Goal: Information Seeking & Learning: Check status

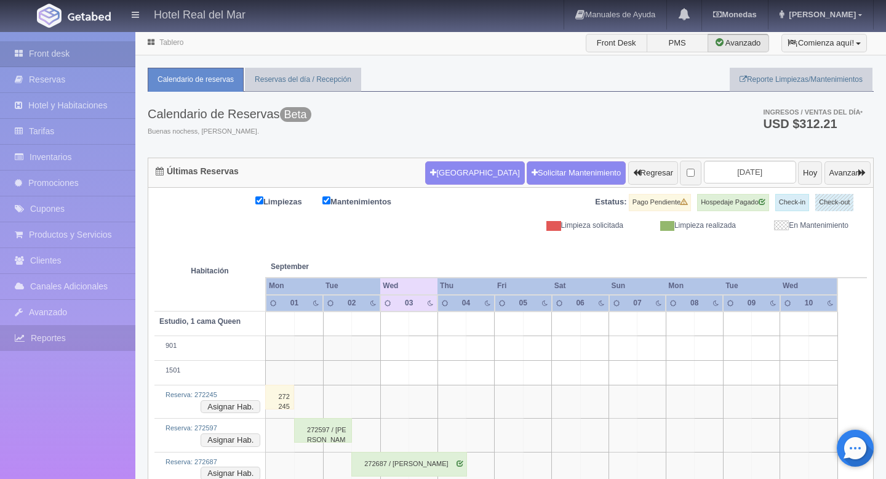
click at [40, 333] on link "Reportes" at bounding box center [67, 337] width 135 height 25
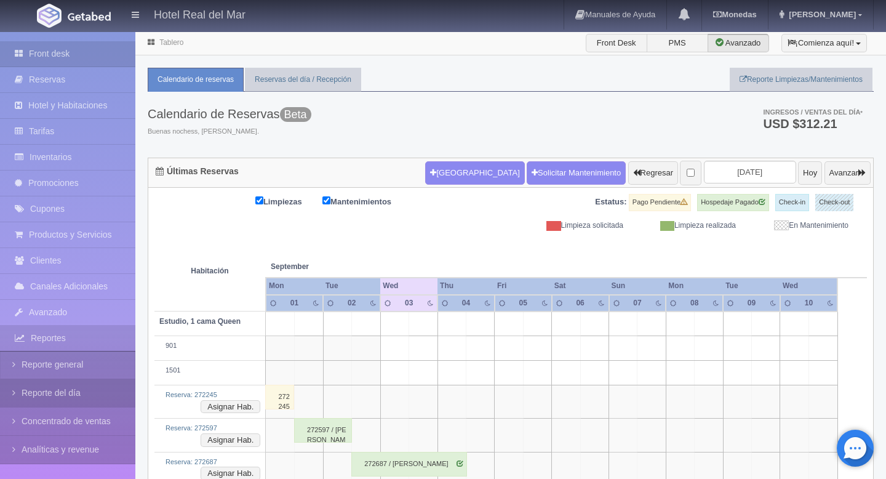
click at [42, 382] on link "Reporte del día" at bounding box center [67, 393] width 135 height 28
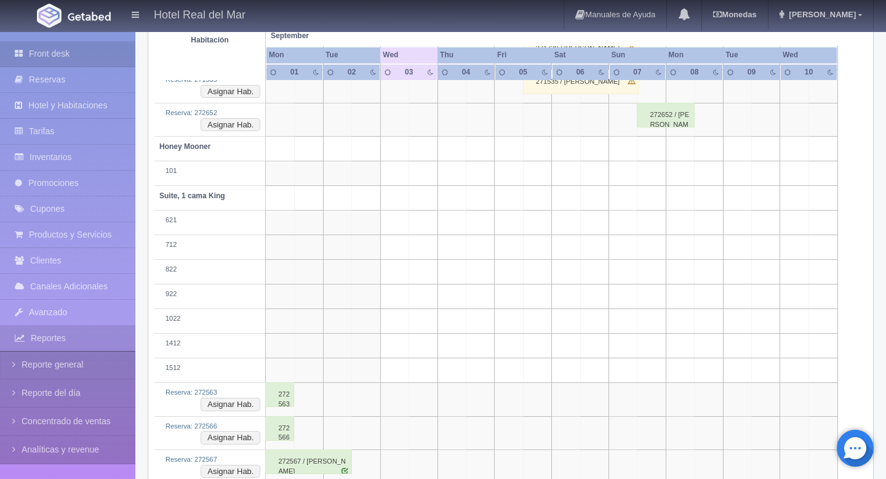
scroll to position [826, 0]
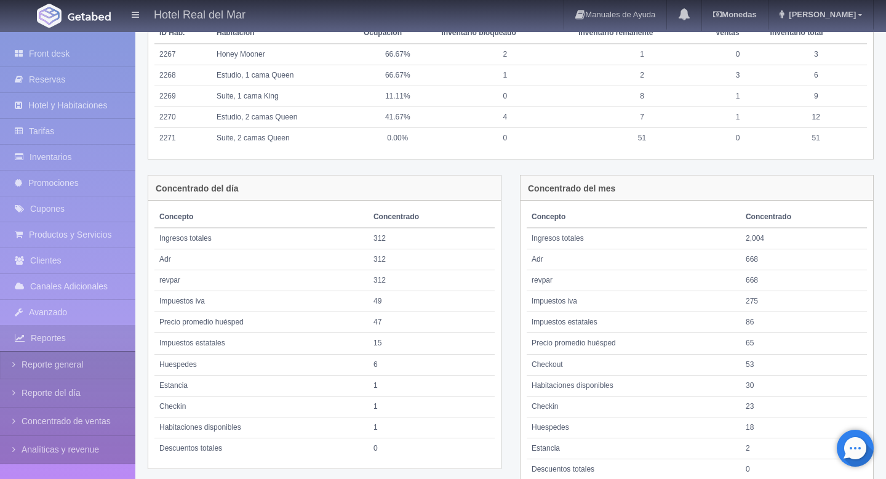
scroll to position [447, 0]
click at [751, 256] on td "668" at bounding box center [804, 257] width 126 height 21
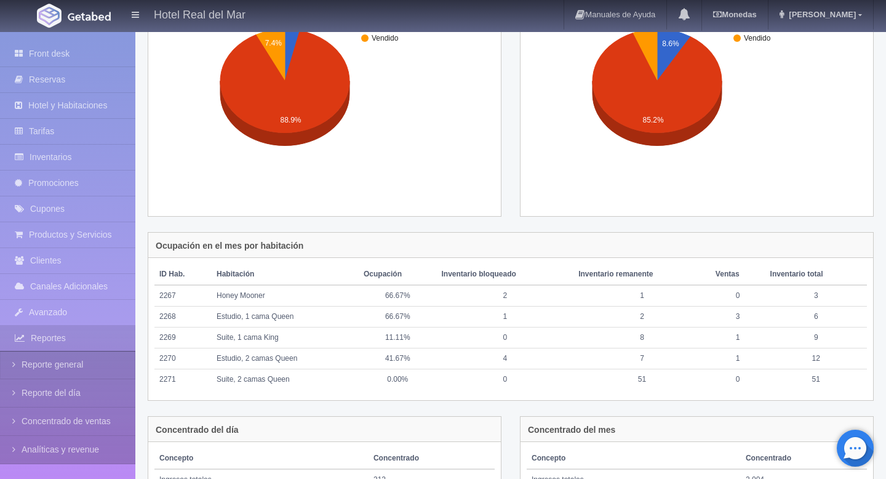
scroll to position [0, 0]
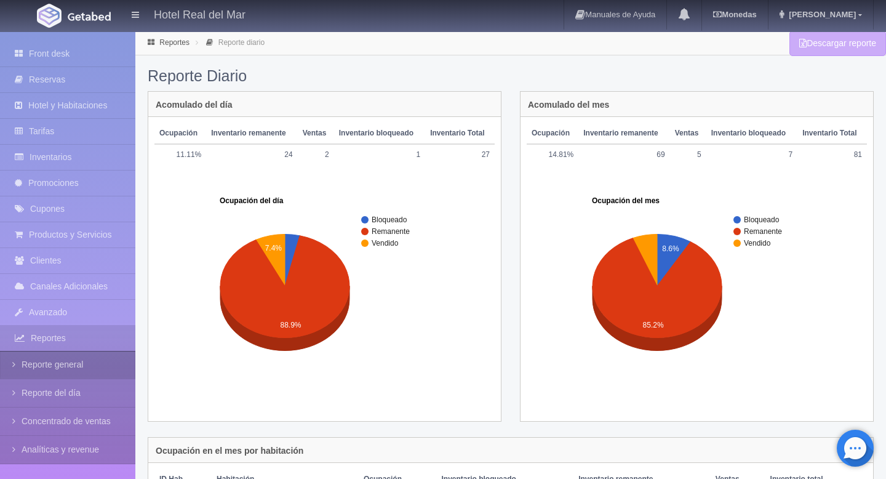
click at [60, 365] on link "Reporte general" at bounding box center [67, 365] width 135 height 28
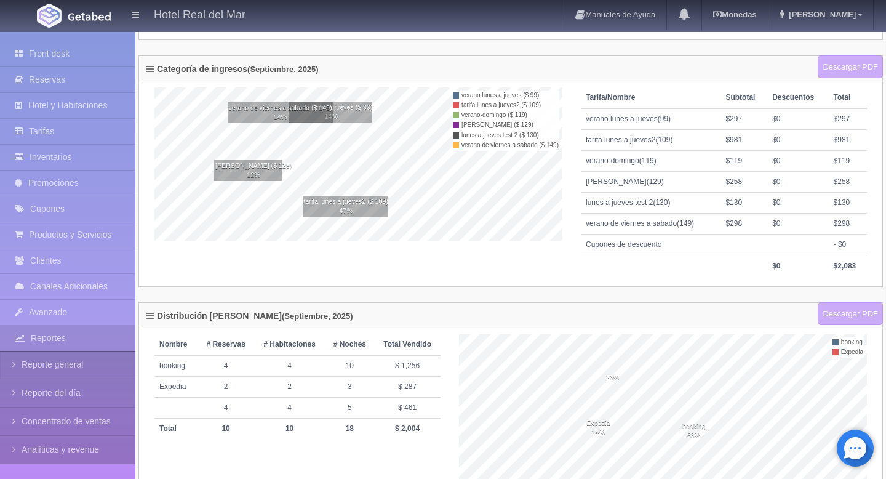
scroll to position [289, 0]
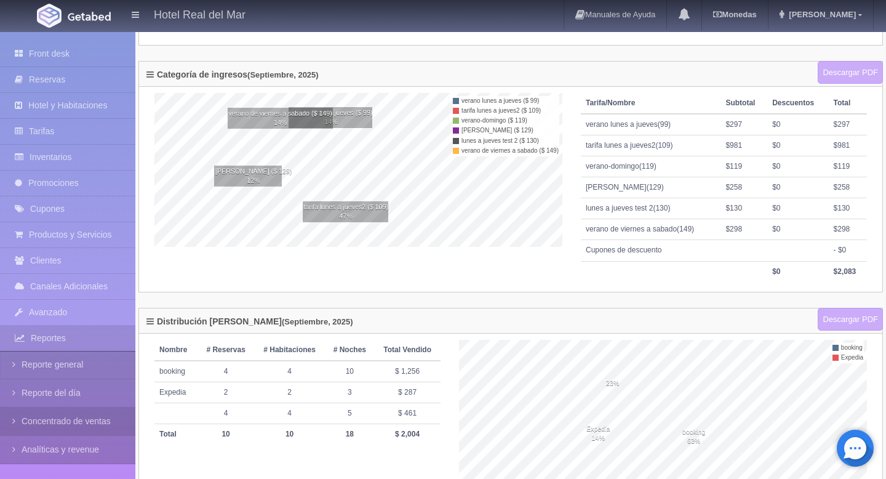
click at [84, 417] on link "Concentrado de ventas" at bounding box center [67, 421] width 135 height 28
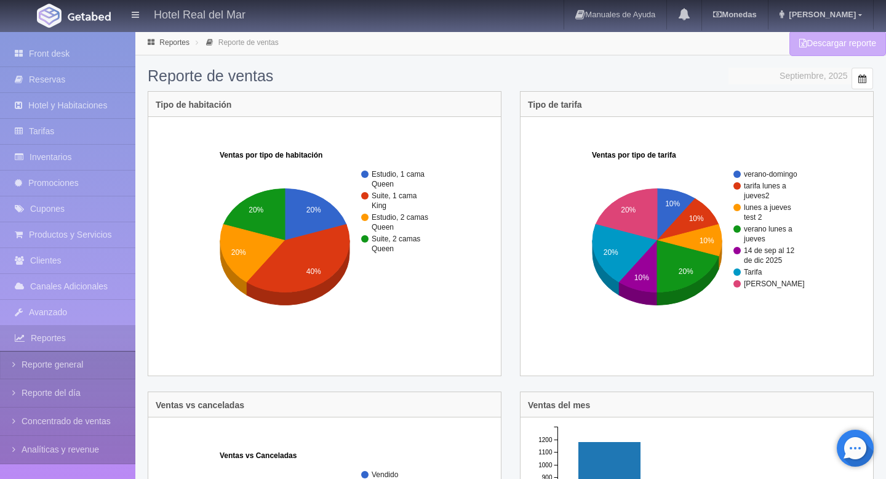
click at [862, 77] on span at bounding box center [862, 79] width 10 height 10
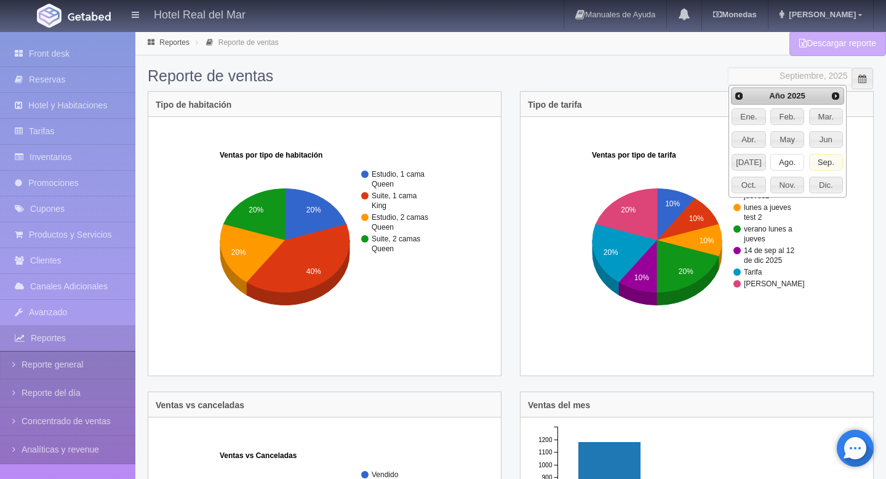
click at [788, 158] on span "Ago." at bounding box center [787, 162] width 33 height 16
type input "Agosto, 2025"
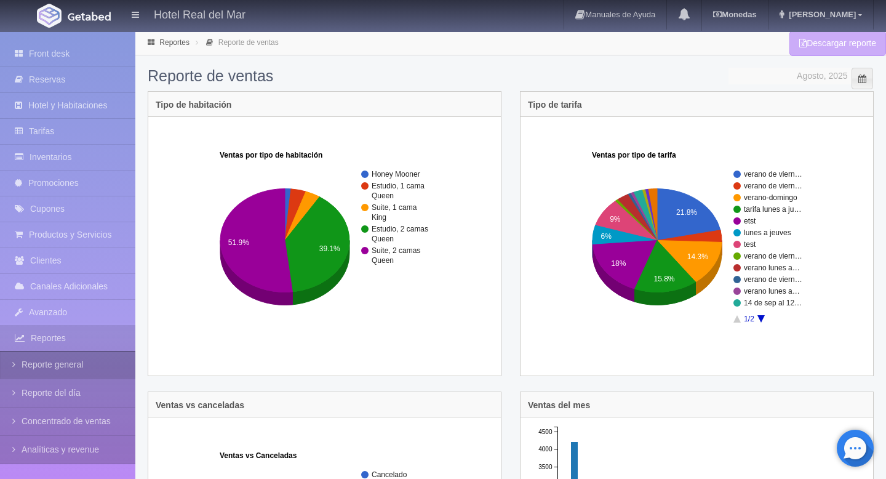
click at [85, 374] on link "Reporte general" at bounding box center [67, 365] width 135 height 28
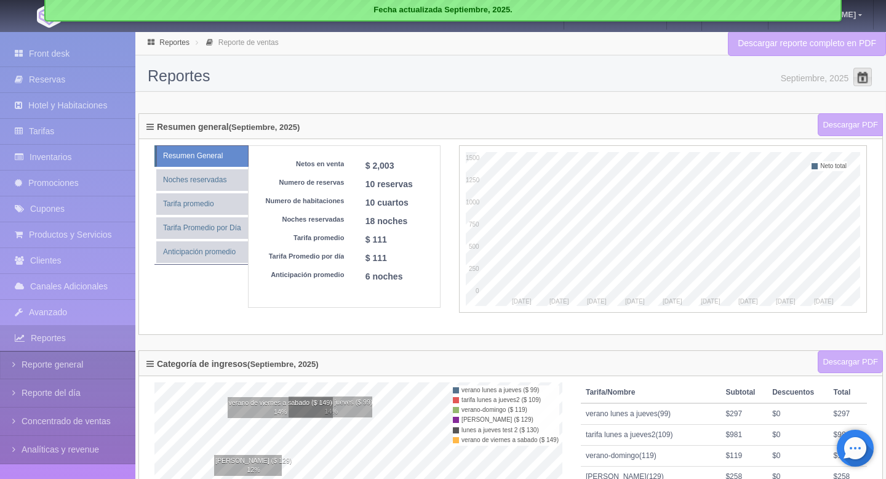
click at [863, 79] on span at bounding box center [863, 77] width 20 height 20
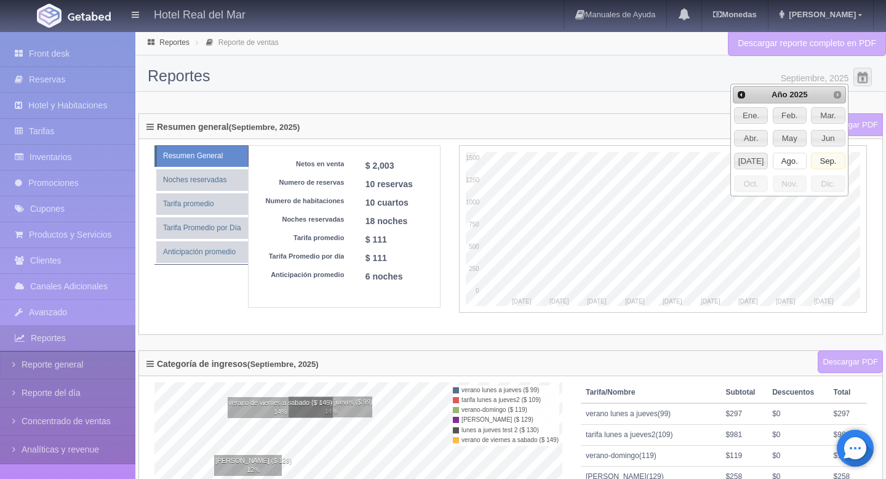
click at [796, 162] on span "Ago." at bounding box center [789, 161] width 33 height 16
type input "Agosto, 2025"
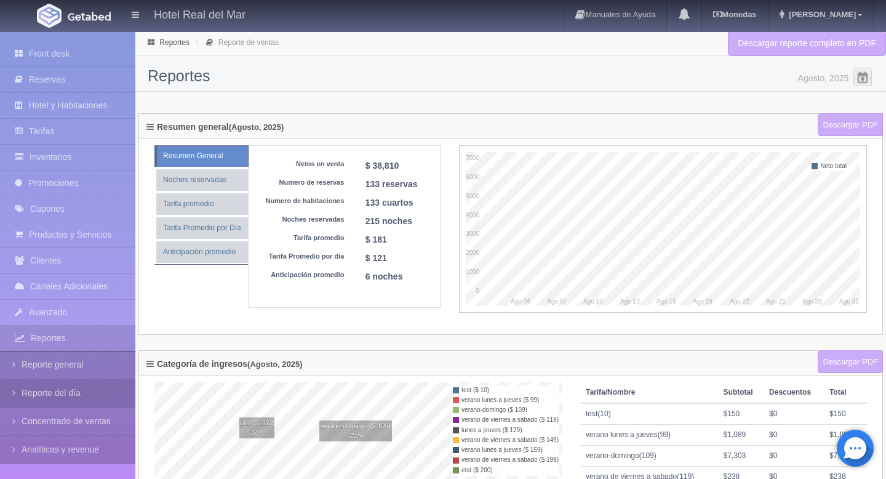
click at [78, 386] on link "Reporte del día" at bounding box center [67, 393] width 135 height 28
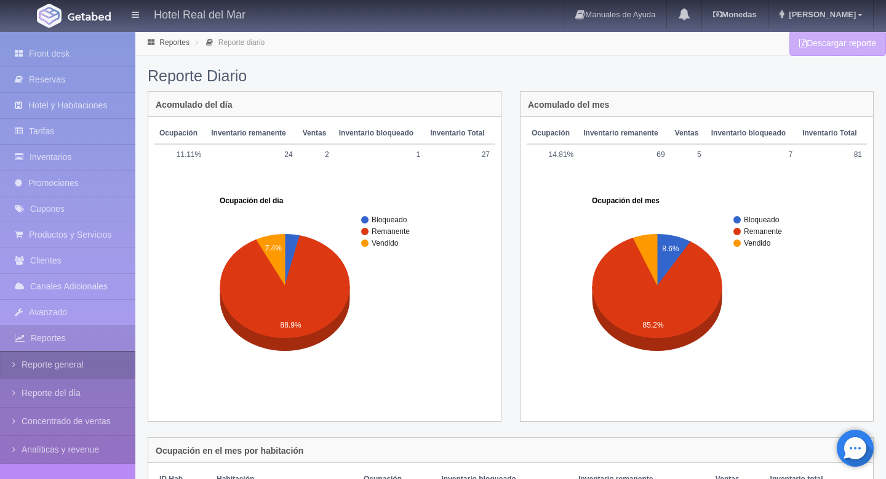
click at [98, 365] on link "Reporte general" at bounding box center [67, 365] width 135 height 28
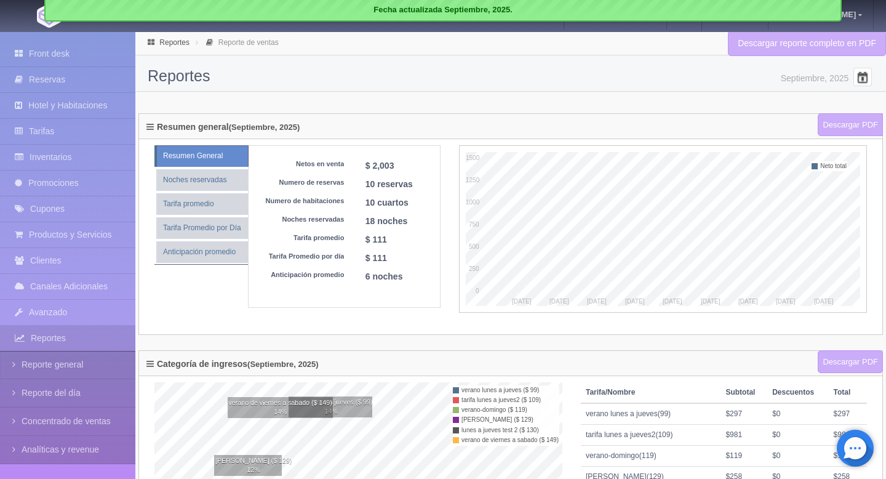
click at [866, 79] on span at bounding box center [863, 77] width 20 height 20
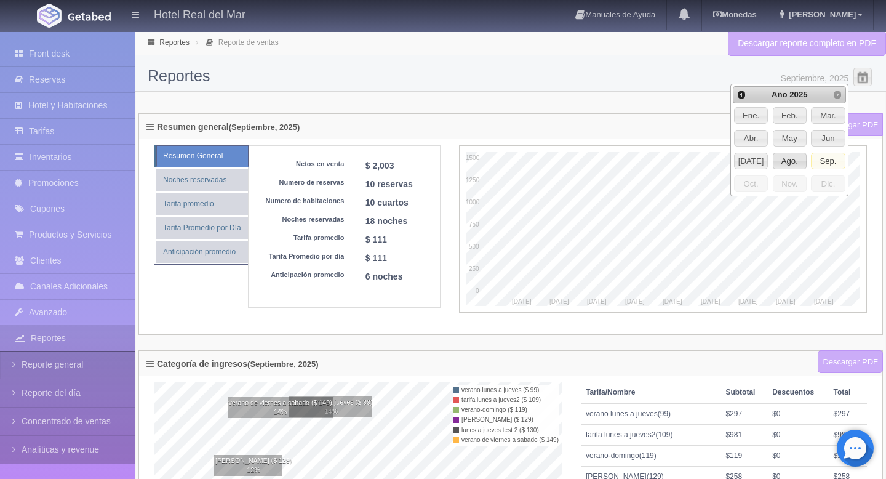
click at [791, 160] on span "Ago." at bounding box center [789, 161] width 33 height 16
type input "Agosto, 2025"
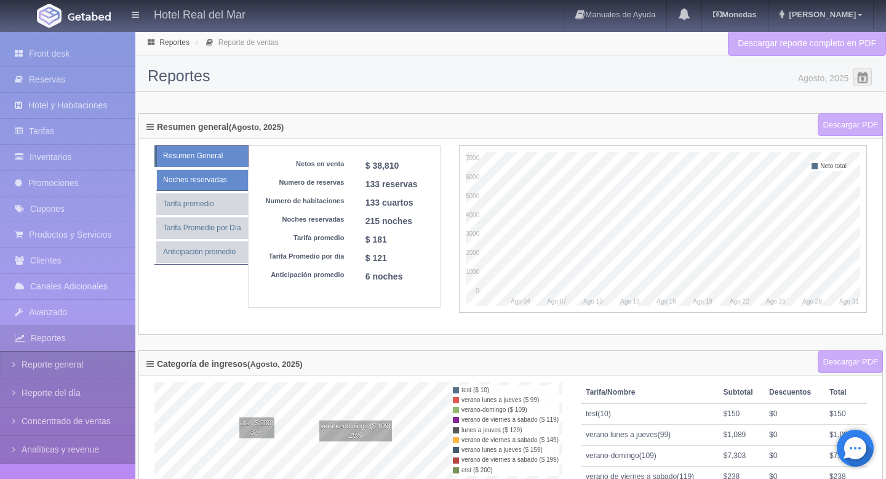
click at [215, 181] on link "Noches reservadas" at bounding box center [202, 180] width 92 height 22
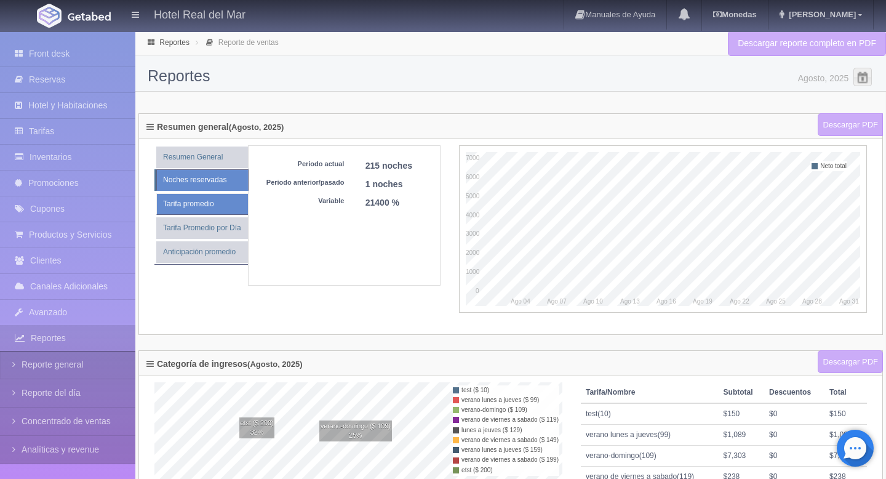
click at [215, 204] on link "Tarifa promedio" at bounding box center [202, 204] width 92 height 22
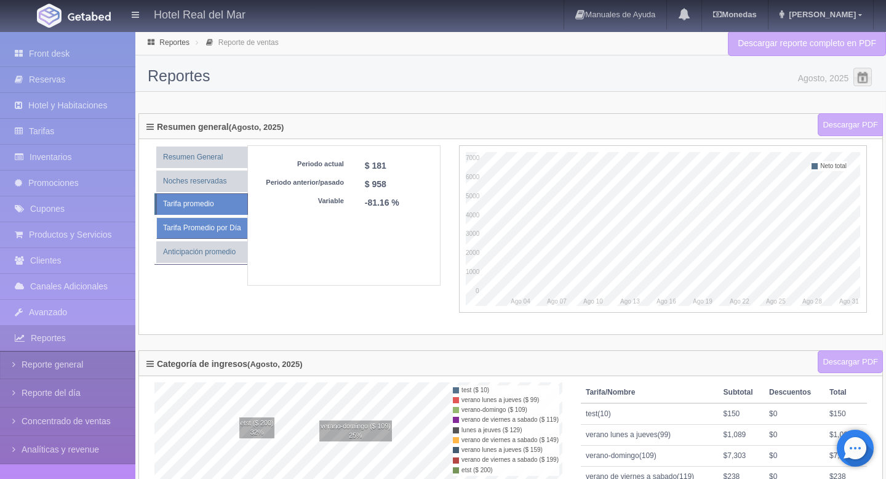
click at [213, 226] on link "Tarifa Promedio por Día" at bounding box center [201, 228] width 91 height 22
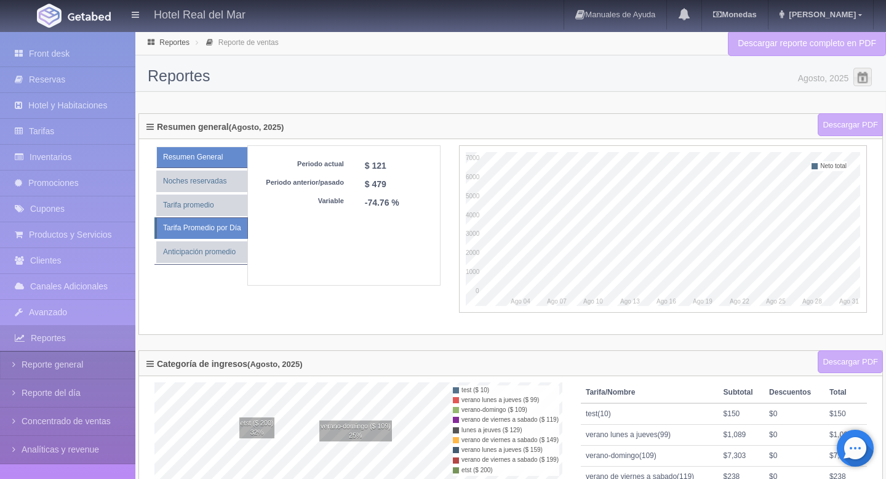
click at [225, 153] on link "Resumen General" at bounding box center [201, 157] width 91 height 22
